Goal: Communication & Community: Ask a question

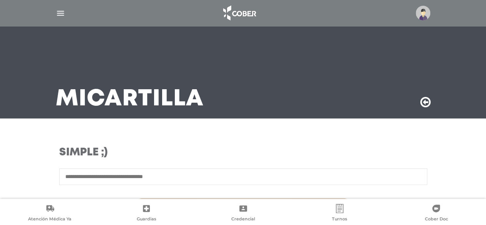
click at [423, 8] on img at bounding box center [423, 13] width 15 height 15
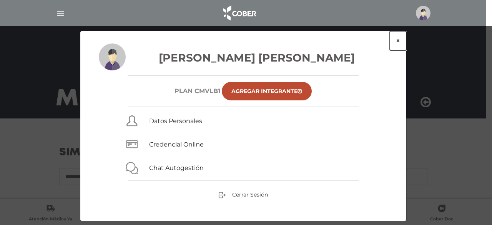
drag, startPoint x: 392, startPoint y: 41, endPoint x: 399, endPoint y: 40, distance: 7.3
click at [399, 40] on button "×" at bounding box center [397, 40] width 17 height 19
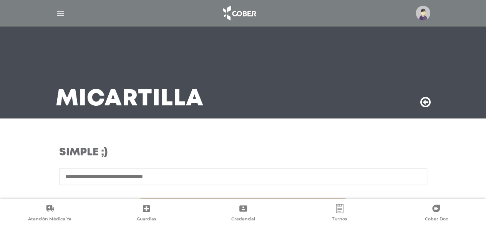
click at [58, 8] on div at bounding box center [242, 13] width 393 height 18
click at [57, 15] on img "button" at bounding box center [61, 13] width 10 height 10
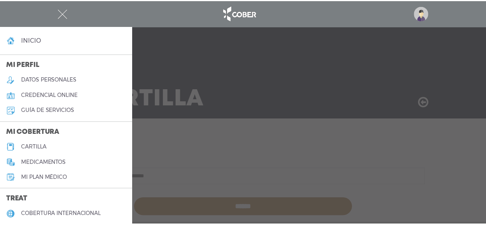
scroll to position [77, 0]
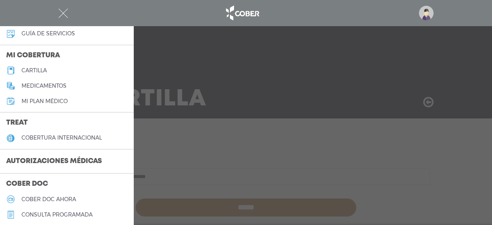
click at [95, 162] on h3 "Autorizaciones médicas" at bounding box center [54, 161] width 108 height 15
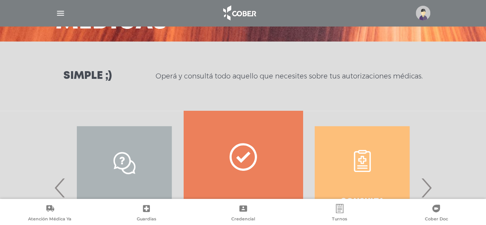
scroll to position [115, 0]
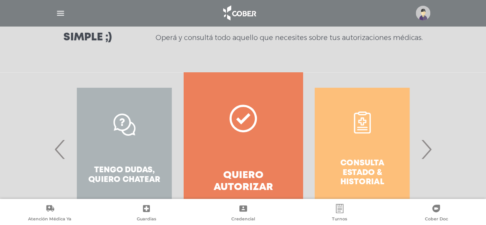
click at [416, 155] on div "Consulta estado & historial" at bounding box center [362, 149] width 119 height 154
click at [430, 148] on span "›" at bounding box center [426, 148] width 15 height 41
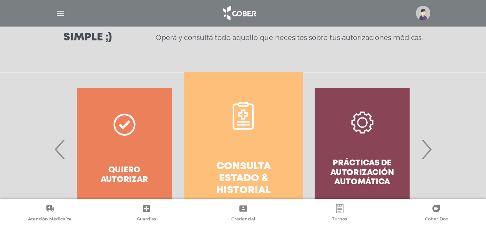
click at [258, 169] on h4 "Consulta estado & historial" at bounding box center [243, 179] width 91 height 36
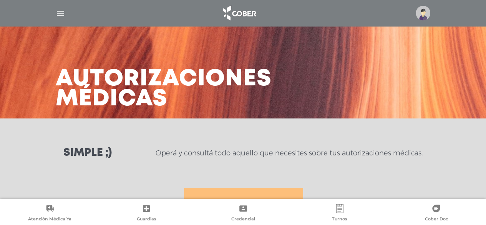
scroll to position [154, 0]
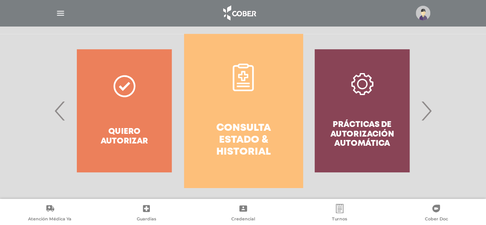
click at [426, 115] on span "›" at bounding box center [426, 110] width 15 height 41
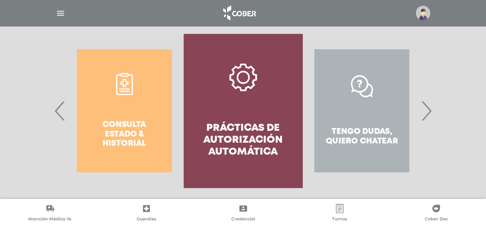
click at [426, 115] on span "›" at bounding box center [426, 110] width 15 height 41
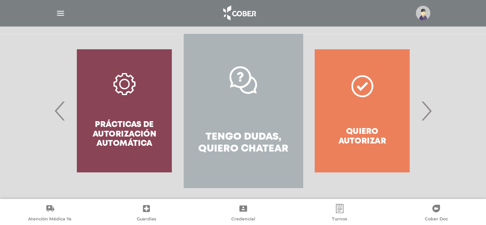
click at [257, 146] on h4 "Tengo dudas, quiero chatear" at bounding box center [242, 143] width 91 height 24
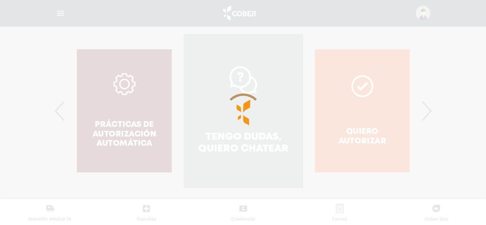
scroll to position [229, 0]
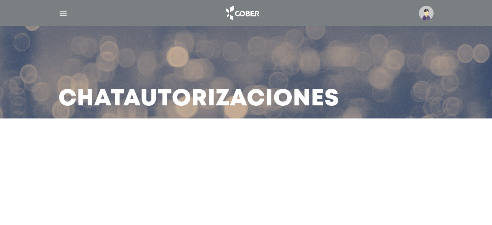
click at [424, 9] on img at bounding box center [426, 13] width 15 height 15
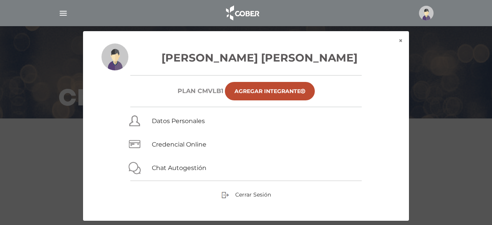
drag, startPoint x: 398, startPoint y: 45, endPoint x: 403, endPoint y: 45, distance: 5.8
click at [399, 45] on div "Massimino Jose Antonio Plan CMVLB1 Agregar Integrante Datos Personales Credenci…" at bounding box center [246, 131] width 326 height 177
click at [399, 40] on button "×" at bounding box center [400, 40] width 17 height 19
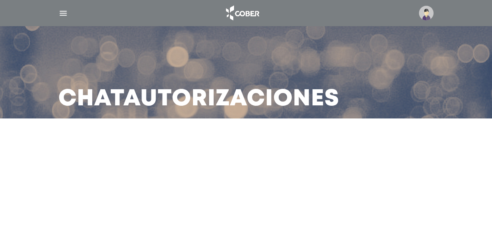
click at [61, 15] on img "button" at bounding box center [63, 13] width 10 height 10
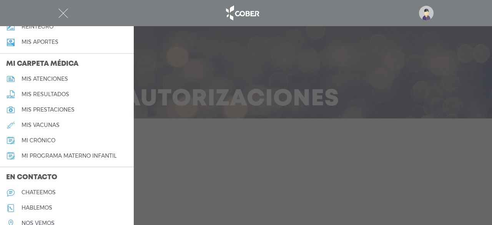
scroll to position [346, 0]
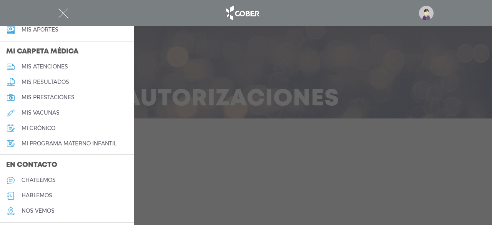
click at [43, 176] on link "chateemos" at bounding box center [67, 179] width 134 height 15
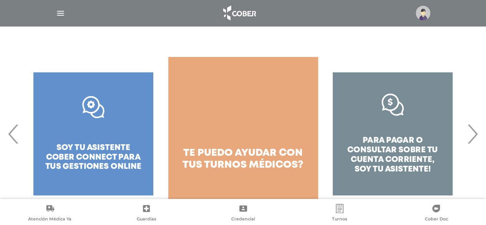
scroll to position [115, 0]
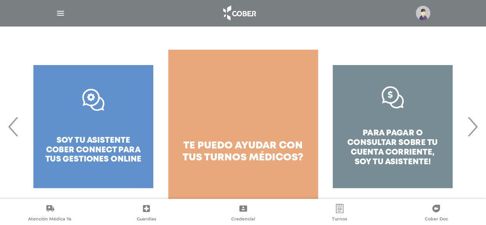
click at [465, 134] on div "para pagar o consultar sobre tu cuenta corriente, soy tu asistente!" at bounding box center [393, 127] width 150 height 154
click at [472, 134] on span "›" at bounding box center [472, 126] width 15 height 41
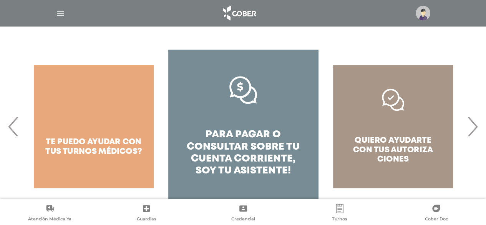
click at [472, 134] on span "›" at bounding box center [472, 126] width 15 height 41
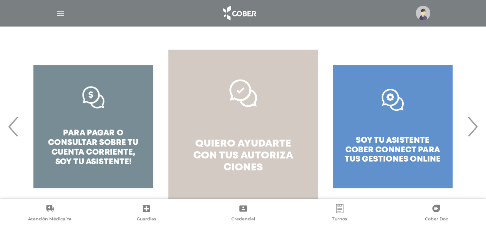
click at [300, 142] on link "quiero ayudarte con tus autoriza ciones" at bounding box center [243, 127] width 150 height 154
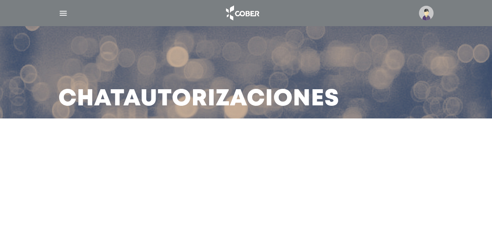
click at [184, 98] on h3 "Chat Autorizaciones" at bounding box center [198, 99] width 281 height 20
click at [62, 11] on img "button" at bounding box center [63, 13] width 10 height 10
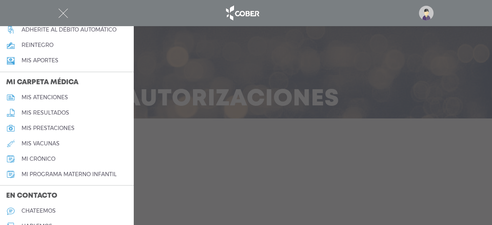
scroll to position [368, 0]
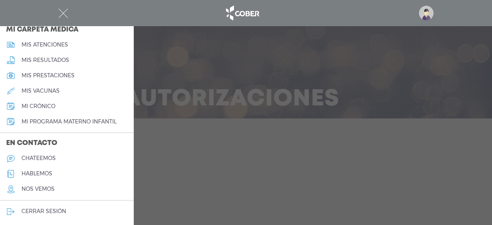
click at [39, 179] on link "hablemos" at bounding box center [67, 173] width 134 height 15
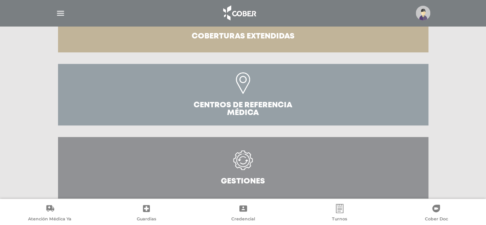
scroll to position [296, 0]
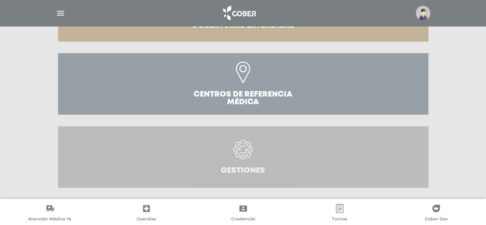
click at [257, 168] on h3 "Gestiones" at bounding box center [243, 171] width 44 height 8
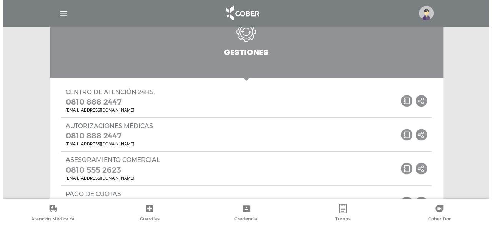
scroll to position [449, 0]
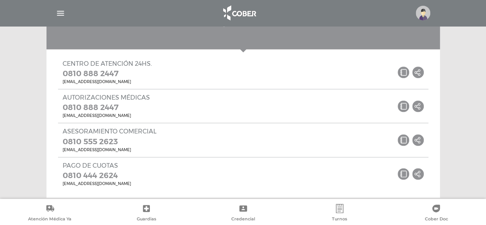
click at [428, 16] on img at bounding box center [423, 13] width 15 height 15
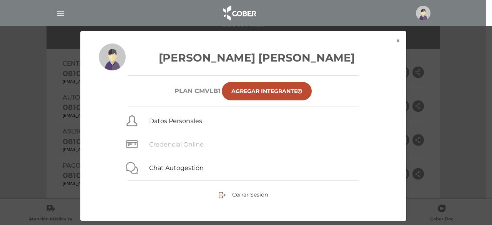
click at [161, 147] on link "Credencial Online" at bounding box center [176, 144] width 55 height 7
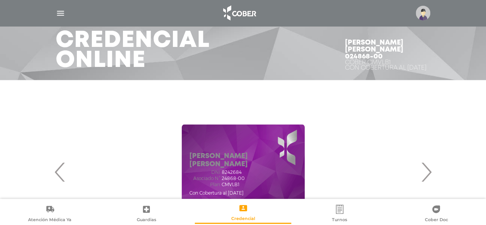
scroll to position [77, 0]
